Goal: Find specific page/section: Find specific page/section

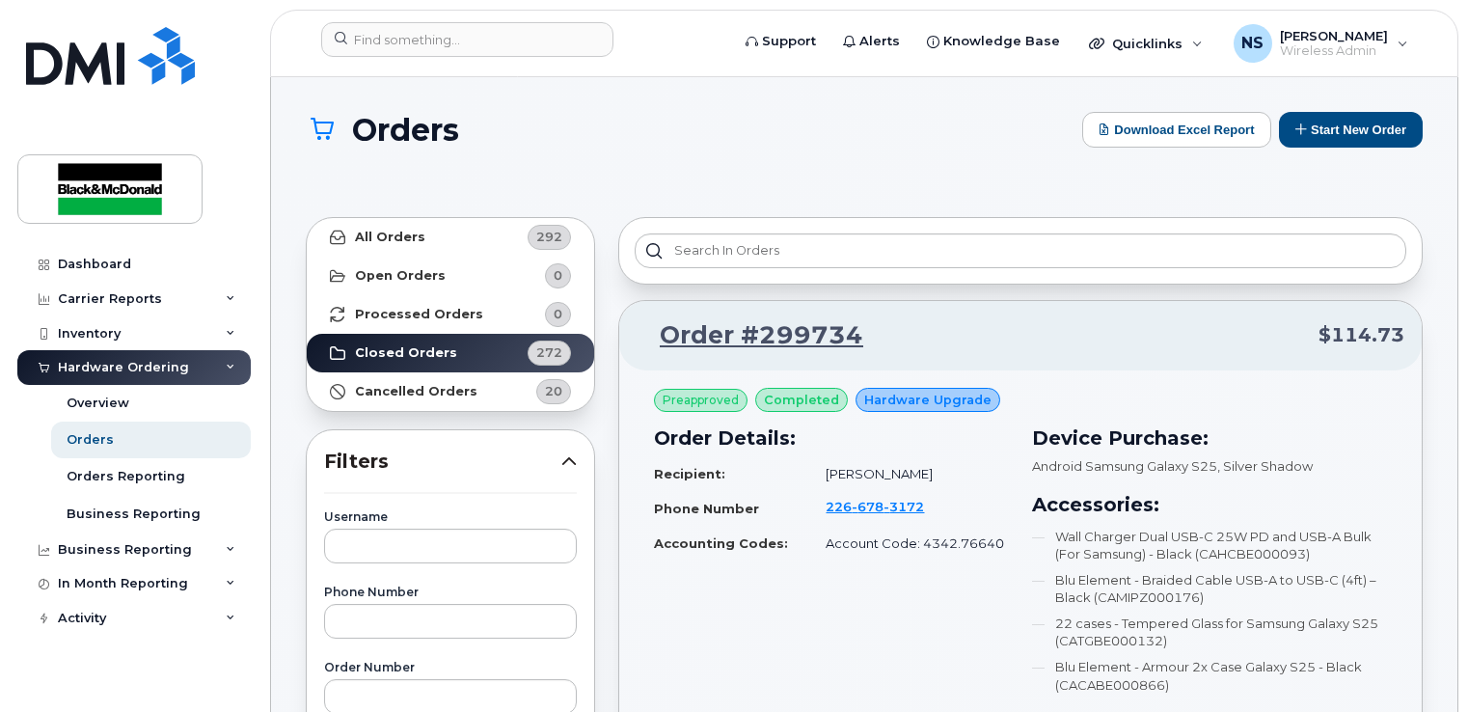
scroll to position [24677, 0]
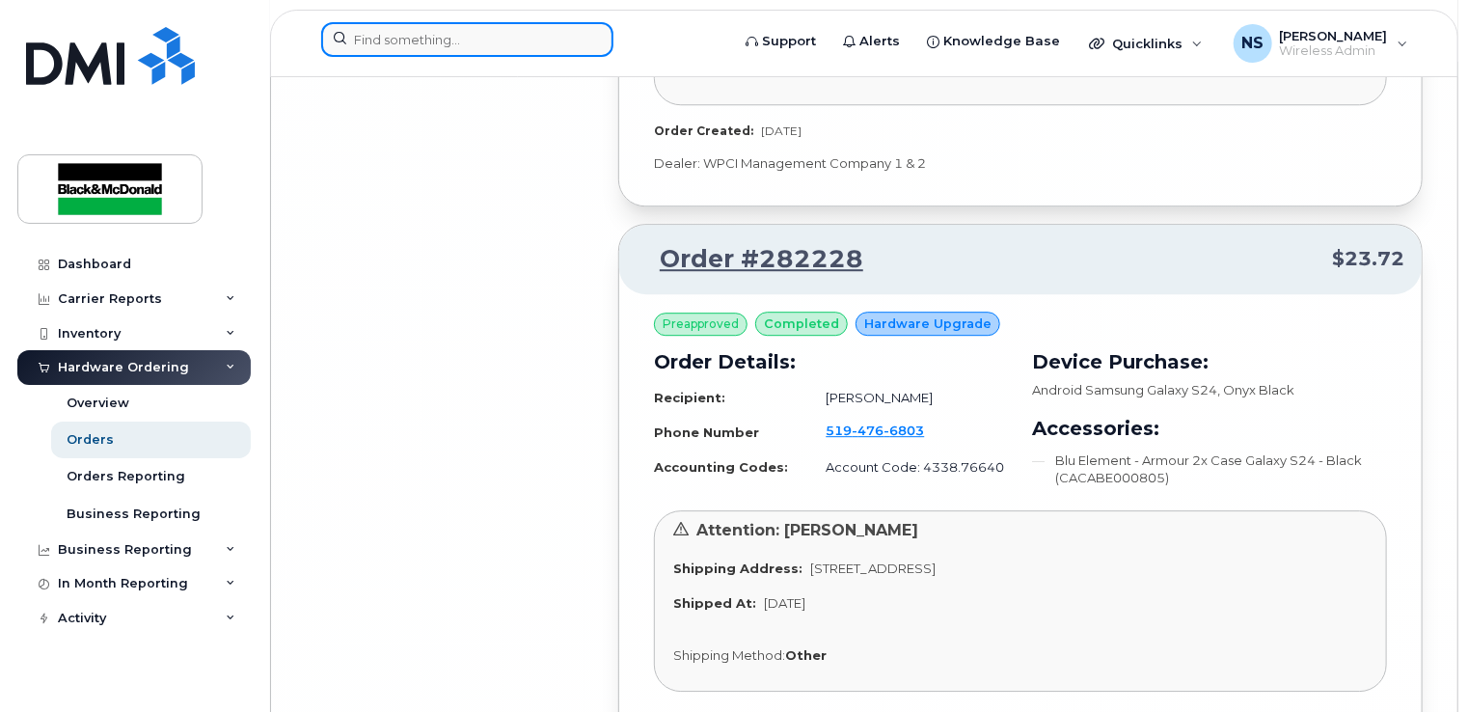
click at [421, 49] on input at bounding box center [467, 39] width 292 height 35
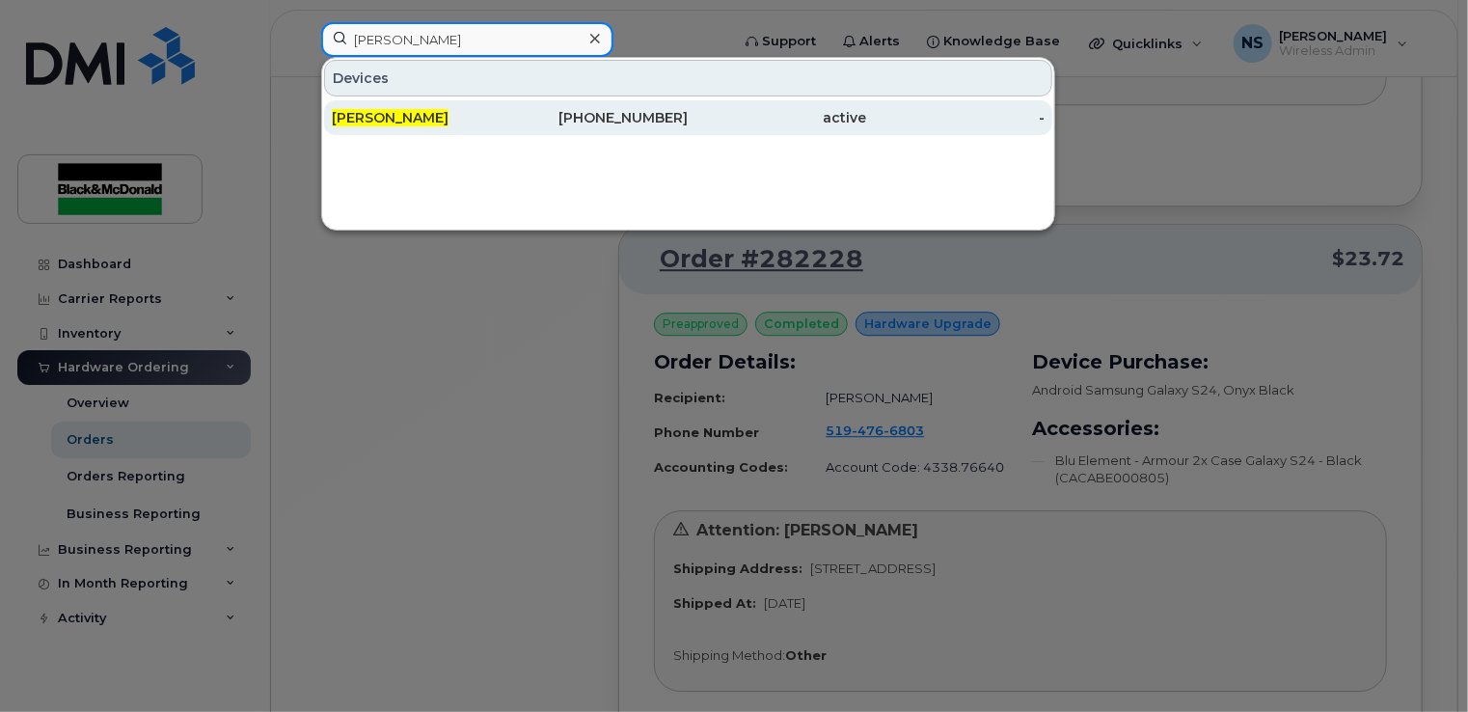
type input "steve walker"
click at [402, 119] on span "Steve Walker" at bounding box center [390, 117] width 117 height 17
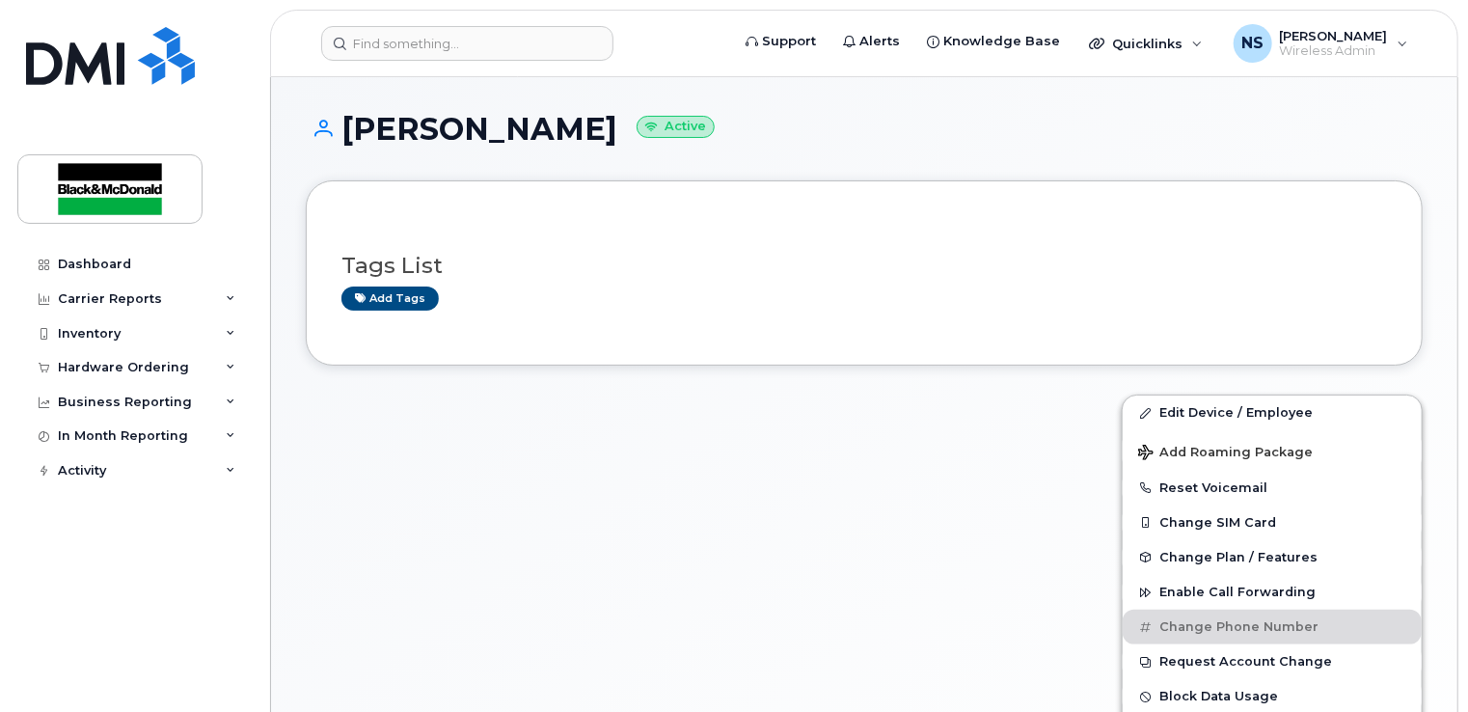
scroll to position [231, 0]
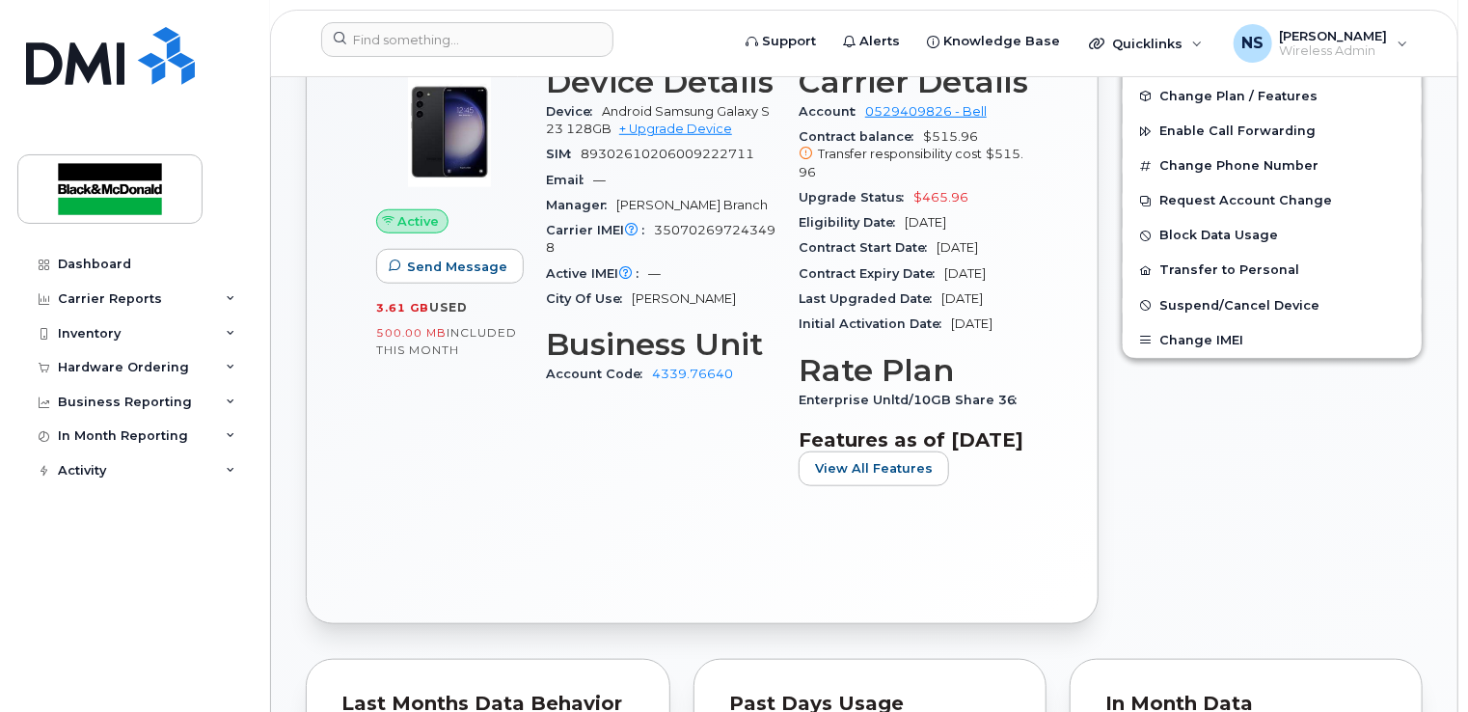
scroll to position [8, 0]
